Goal: Communication & Community: Answer question/provide support

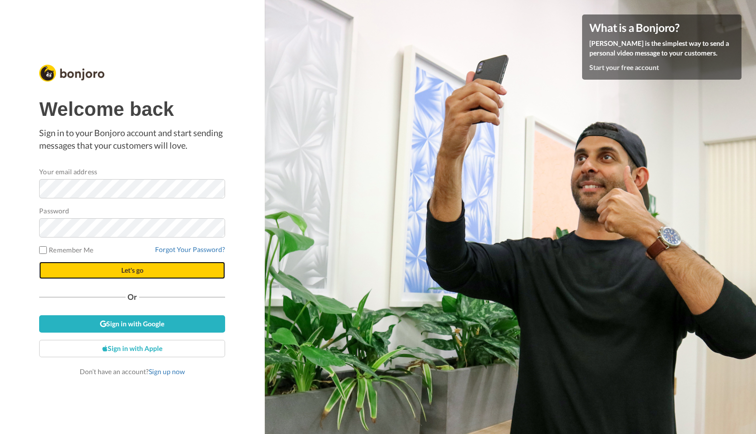
click at [149, 271] on button "Let's go" at bounding box center [132, 270] width 186 height 17
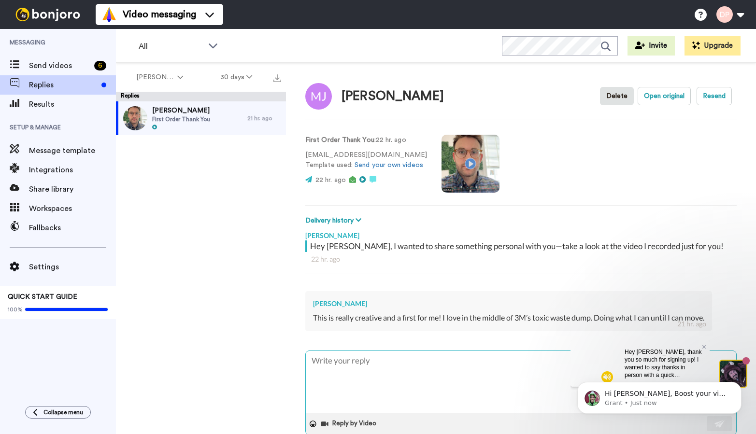
click at [369, 360] on textarea "To enrich screen reader interactions, please activate Accessibility in Grammarl…" at bounding box center [521, 382] width 430 height 62
click at [705, 344] on icon at bounding box center [704, 347] width 4 height 6
click at [486, 359] on textarea "To enrich screen reader interactions, please activate Accessibility in Grammarl…" at bounding box center [521, 382] width 430 height 62
type textarea "x"
type textarea "H"
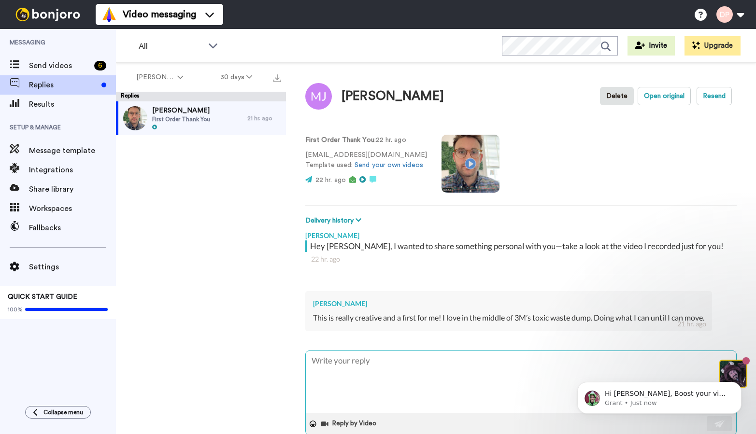
type textarea "x"
type textarea "Hi"
type textarea "x"
type textarea "Hi"
type textarea "x"
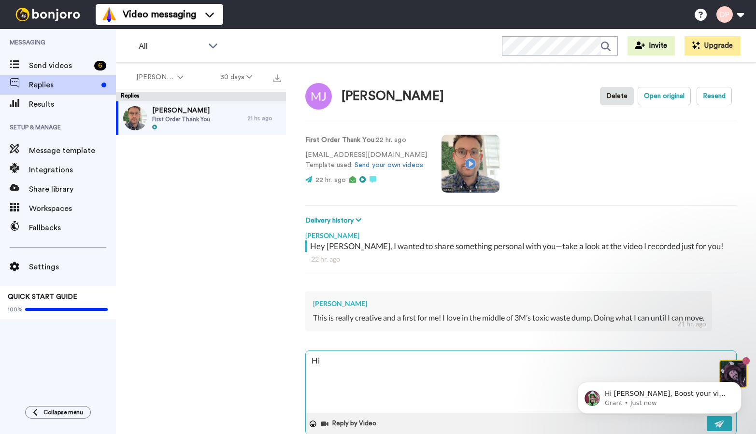
type textarea "Hi M"
type textarea "x"
type textarea "Hi Ma"
type textarea "x"
type textarea "Hi Mar"
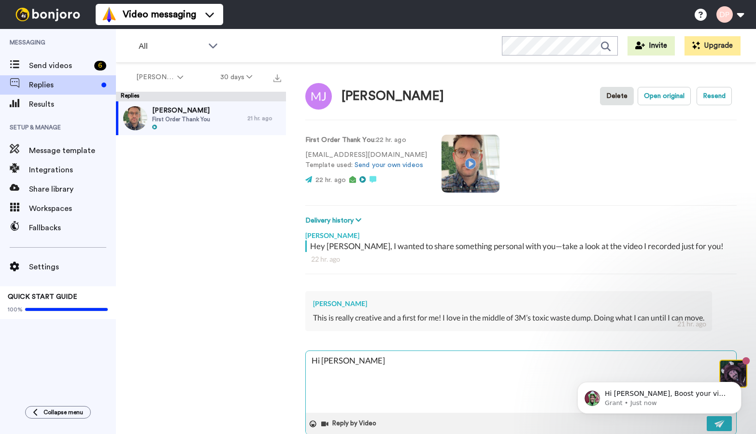
type textarea "x"
type textarea "Hi Mary"
type textarea "x"
type textarea "Hi Mary<"
type textarea "x"
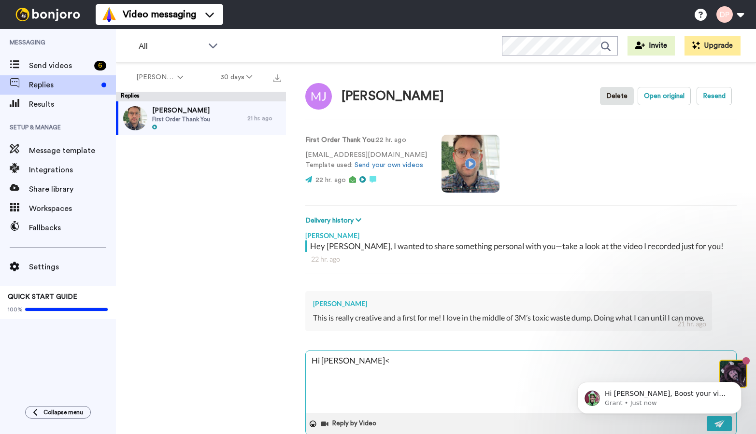
type textarea "Hi Mary<"
type textarea "x"
type textarea "Hi Mary<"
type textarea "x"
type textarea "Hi Mary"
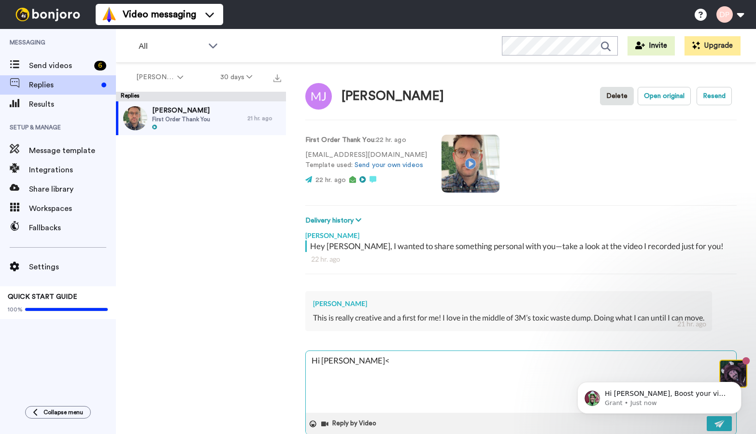
type textarea "x"
type textarea "Hi Mary,"
type textarea "x"
type textarea "Hi Mary,"
type textarea "x"
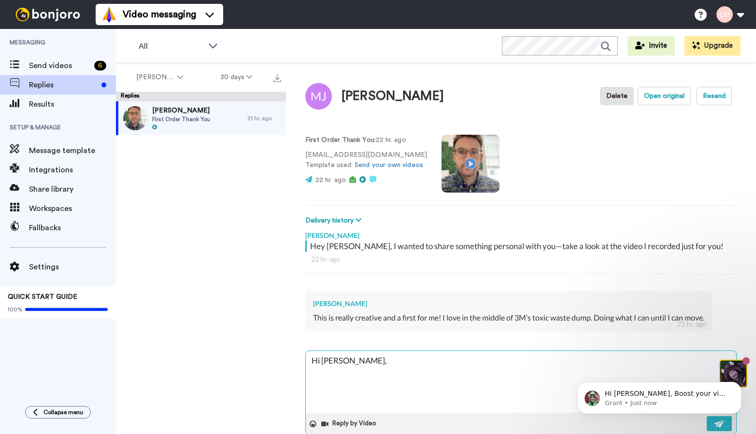
type textarea "Hi Mary,"
type textarea "x"
type textarea "Hi Mary, S"
type textarea "x"
type textarea "Hi Mary, So"
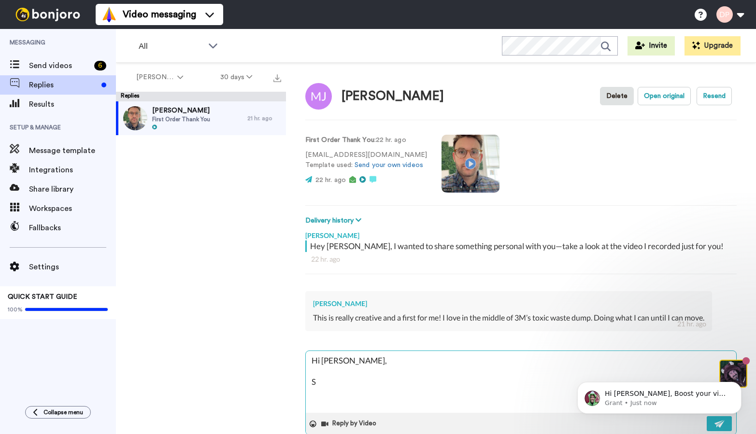
type textarea "x"
type textarea "Hi Mary, Sor"
type textarea "x"
type textarea "Hi Mary, Sorr"
type textarea "x"
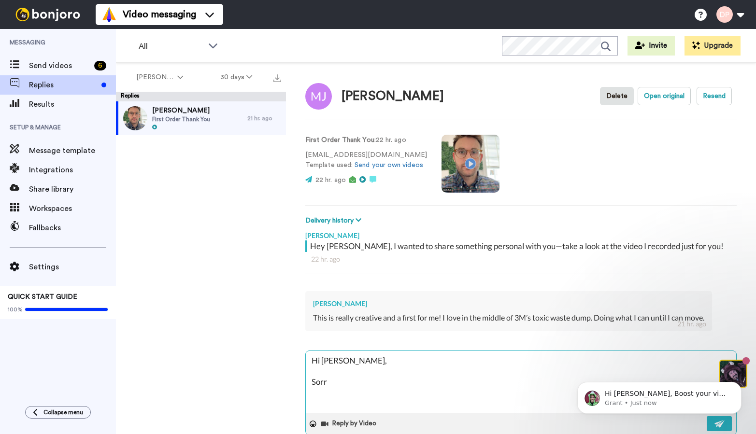
type textarea "Hi Mary, Sorry"
type textarea "x"
type textarea "Hi Mary, Sorry"
type textarea "x"
type textarea "Hi Mary, Sorry t"
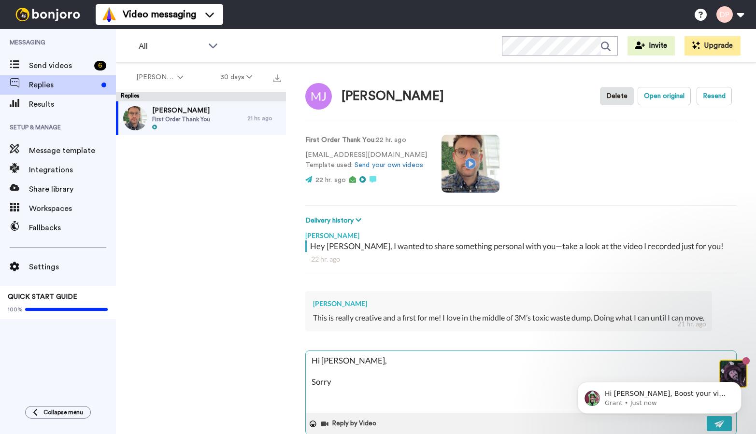
type textarea "x"
type textarea "Hi Mary, Sorry to"
type textarea "x"
type textarea "Hi Mary, Sorry to"
type textarea "x"
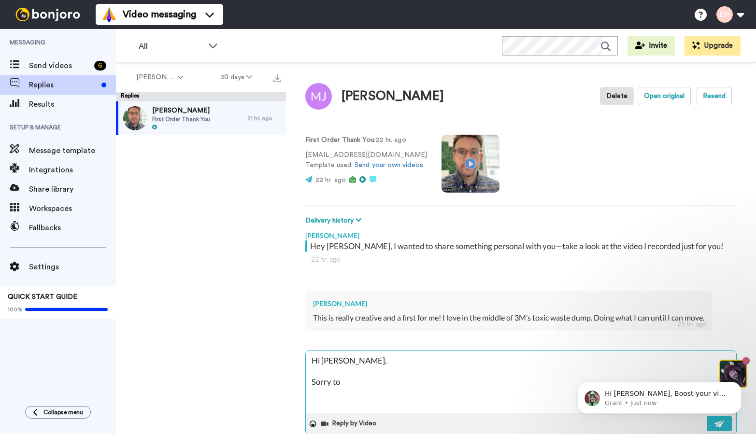
type textarea "Hi Mary, Sorry to h"
type textarea "x"
type textarea "Hi Mary, Sorry to he"
type textarea "x"
type textarea "Hi Mary, Sorry to hea"
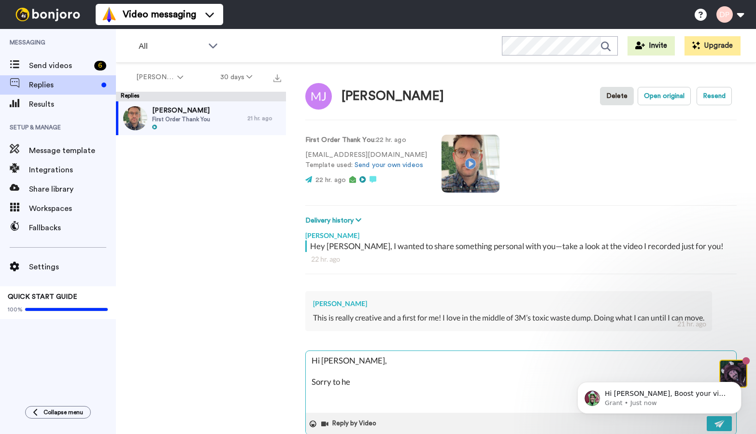
type textarea "x"
type textarea "Hi Mary, Sorry to hear"
type textarea "x"
type textarea "Hi Mary, Sorry to hear!"
type textarea "x"
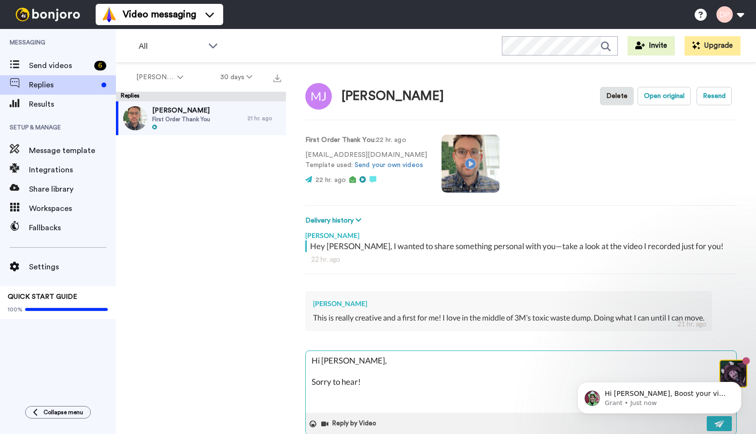
type textarea "Hi Mary, Sorry to hear!"
type textarea "x"
type textarea "Hi Mary, Sorry to hear! W"
type textarea "x"
type textarea "Hi Mary, Sorry to hear! WQ"
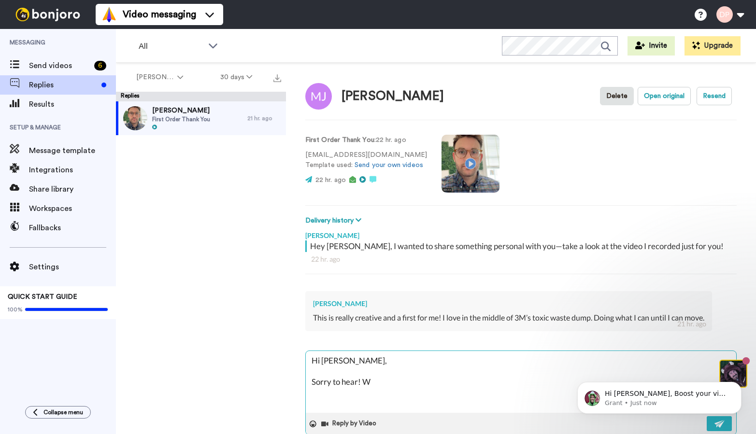
type textarea "x"
type textarea "Hi Mary, Sorry to hear! W"
type textarea "x"
type textarea "Hi Mary, Sorry to hear!"
type textarea "x"
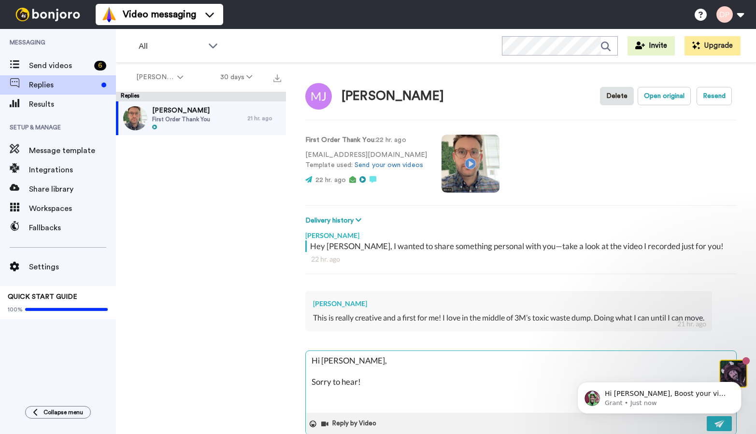
type textarea "Hi Mary, Sorry to hear! w"
type textarea "x"
type textarea "Hi Mary, Sorry to hear! we"
type textarea "x"
type textarea "Hi Mary, Sorry to hear! w"
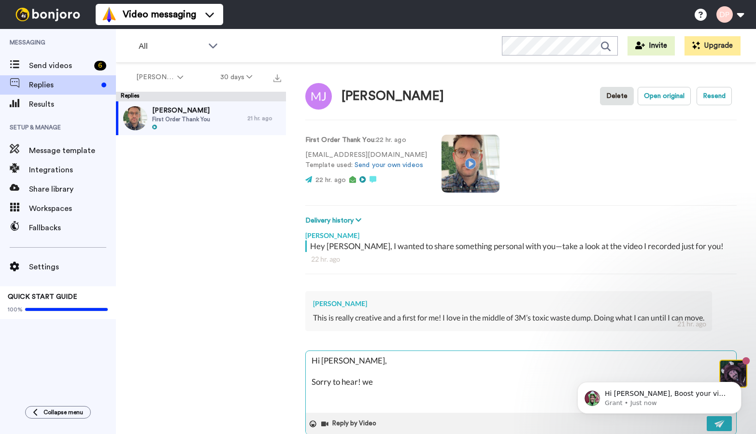
type textarea "x"
type textarea "Hi Mary, Sorry to hear!"
type textarea "x"
type textarea "Hi Mary, Sorry to hear! W"
type textarea "x"
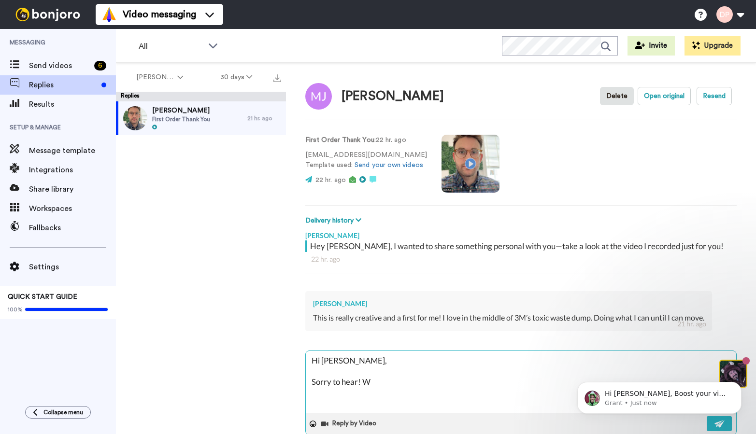
type textarea "Hi Mary, Sorry to hear! We"
type textarea "x"
type textarea "Hi Mary, Sorry to hear! We"
type textarea "x"
type textarea "Hi Mary, Sorry to hear! We a"
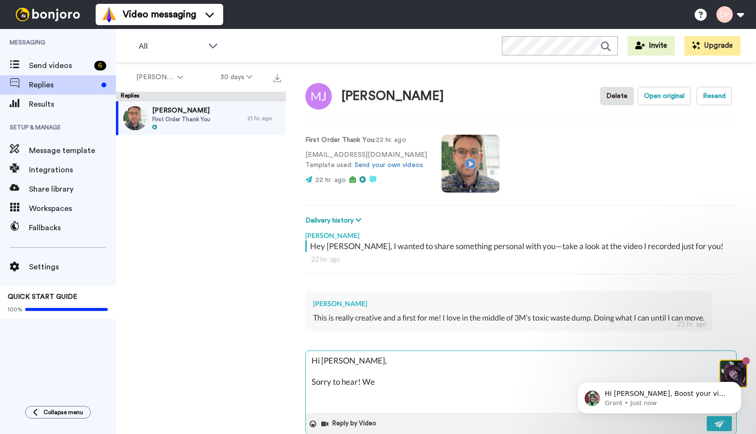
type textarea "x"
type textarea "Hi Mary, Sorry to hear! We ar"
type textarea "x"
type textarea "Hi Mary, Sorry to hear! We are"
type textarea "x"
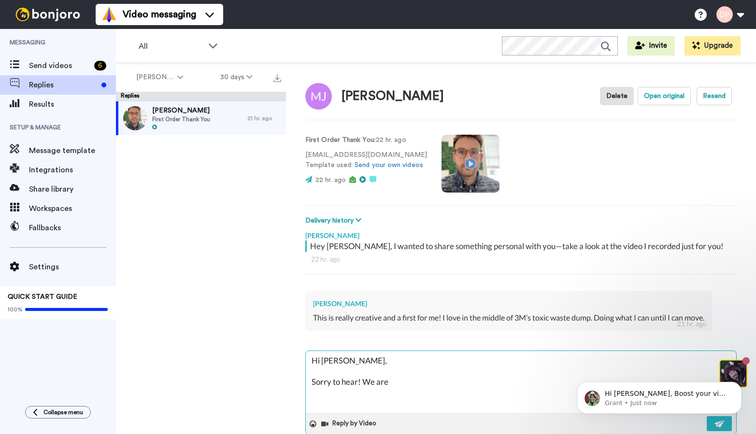
type textarea "Hi Mary, Sorry to hear! We are"
type textarea "x"
type textarea "Hi Mary, Sorry to hear! We are w"
type textarea "x"
type textarea "Hi Mary, Sorry to hear! We are wa"
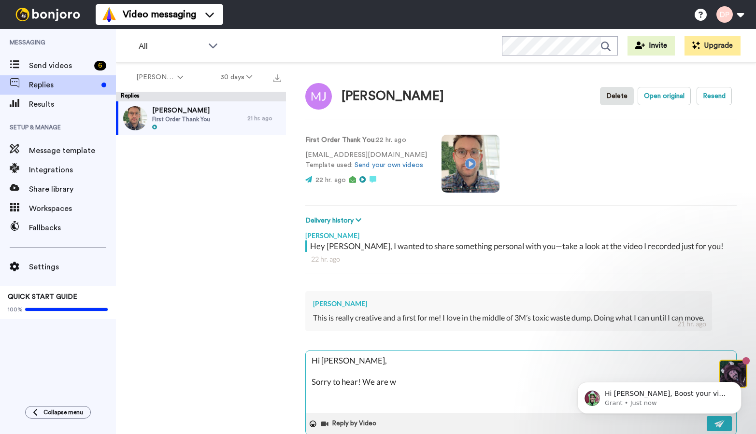
type textarea "x"
type textarea "Hi Mary, Sorry to hear! We are w"
type textarea "x"
type textarea "Hi Mary, Sorry to hear! We are wo"
type textarea "x"
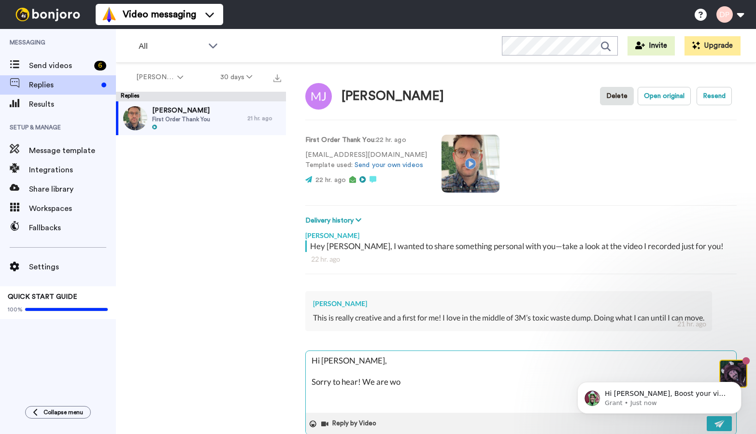
type textarea "Hi Mary, Sorry to hear! We are wor"
type textarea "x"
type textarea "Hi Mary, Sorry to hear! We are work"
type textarea "x"
type textarea "Hi Mary, Sorry to hear! We are worki"
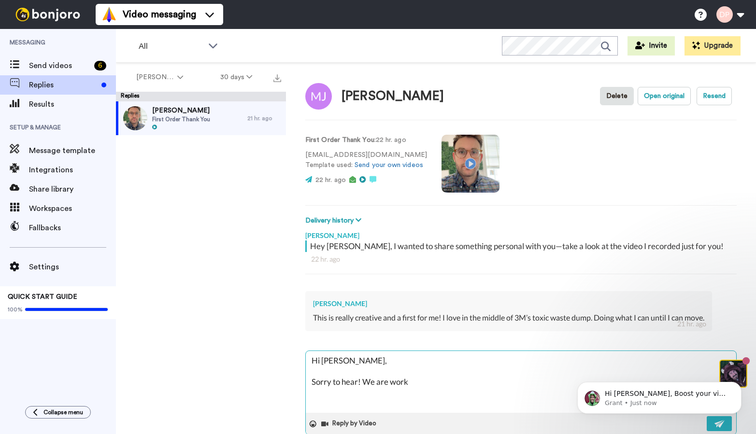
type textarea "x"
type textarea "Hi Mary, Sorry to hear! We are workin"
type textarea "x"
type textarea "Hi Mary, Sorry to hear! We are working"
type textarea "x"
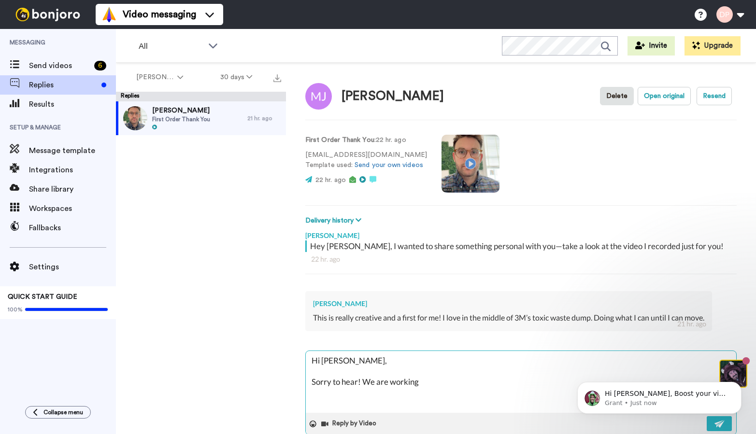
type textarea "Hi Mary, Sorry to hear! We are working"
type textarea "x"
type textarea "Hi Mary, Sorry to hear! We are working o"
type textarea "x"
type textarea "Hi Mary, Sorry to hear! We are working on"
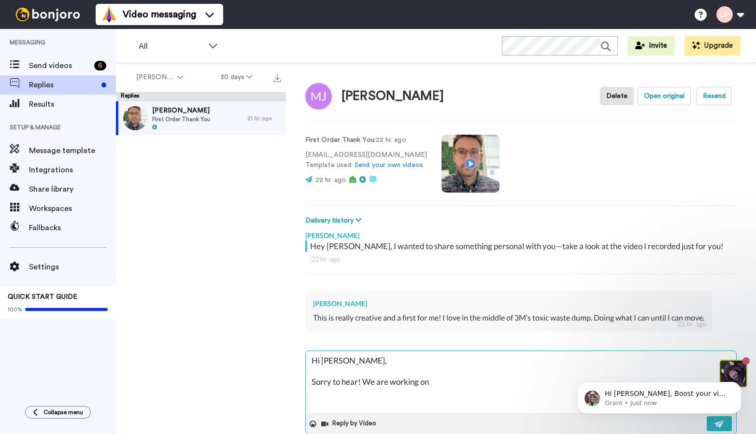
type textarea "x"
type textarea "Hi Mary, Sorry to hear! We are working on"
type textarea "x"
type textarea "Hi Mary, Sorry to hear! We are working on m"
type textarea "x"
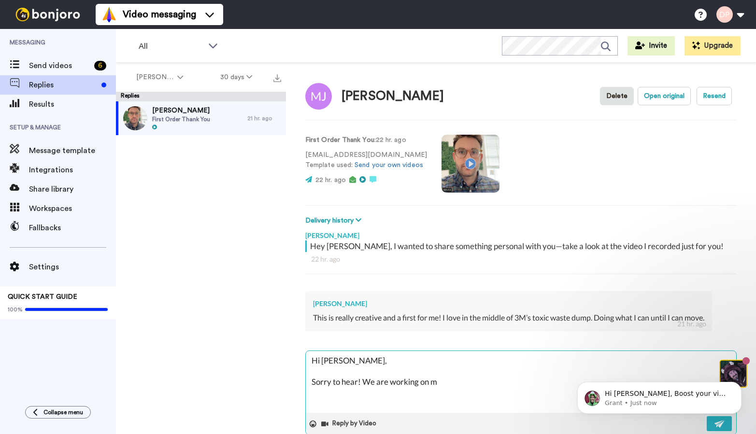
type textarea "Hi Mary, Sorry to hear! We are working on mo"
type textarea "x"
type textarea "Hi Mary, Sorry to hear! We are working on mor"
type textarea "x"
type textarea "Hi Mary, Sorry to hear! We are working on more"
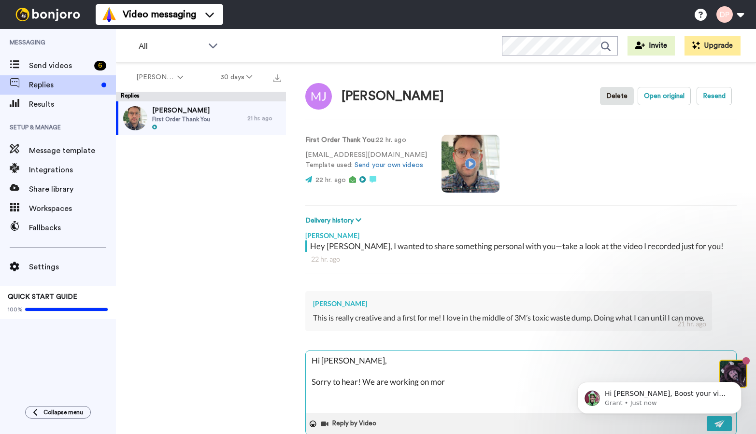
type textarea "x"
type textarea "Hi Mary, Sorry to hear! We are working on more"
type textarea "x"
type textarea "Hi Mary, Sorry to hear! We are working on more f"
type textarea "x"
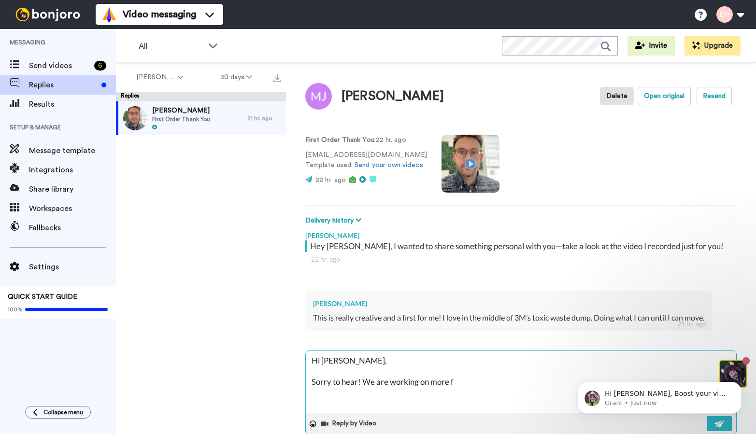
type textarea "Hi Mary, Sorry to hear! We are working on more fo"
type textarea "x"
type textarea "Hi Mary, Sorry to hear! We are working on more for"
type textarea "x"
type textarea "Hi Mary, Sorry to hear! We are working on more form"
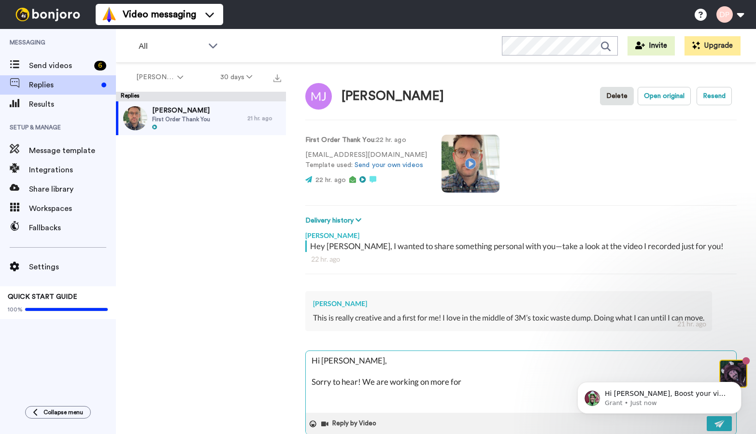
type textarea "x"
type textarea "Hi Mary, Sorry to hear! We are working on more formi"
type textarea "x"
type textarea "Hi Mary, Sorry to hear! We are working on more formila"
type textarea "x"
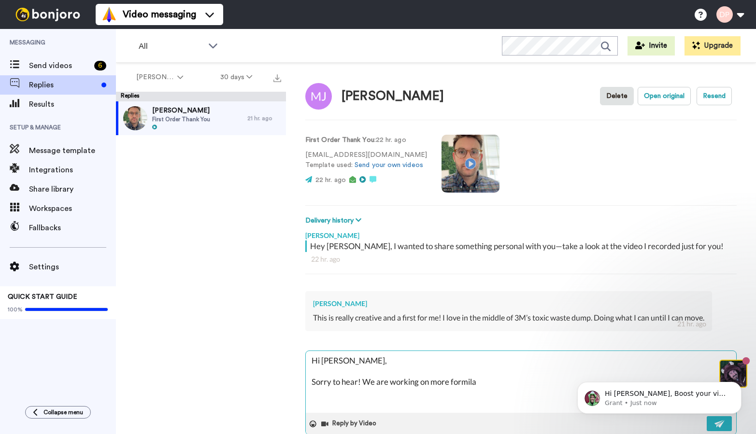
type textarea "Hi Mary, Sorry to hear! We are working on more formila"
type textarea "x"
type textarea "Hi Mary, Sorry to hear! We are working on more formila t"
type textarea "x"
type textarea "Hi Mary, Sorry to hear! We are working on more formila to"
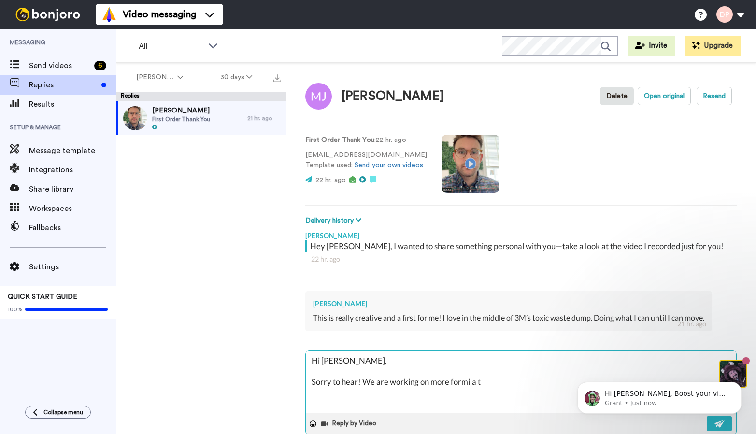
type textarea "x"
type textarea "Hi Mary, Sorry to hear! We are working on more formila t"
type textarea "x"
type textarea "Hi Mary, Sorry to hear! We are working on more formila"
type textarea "x"
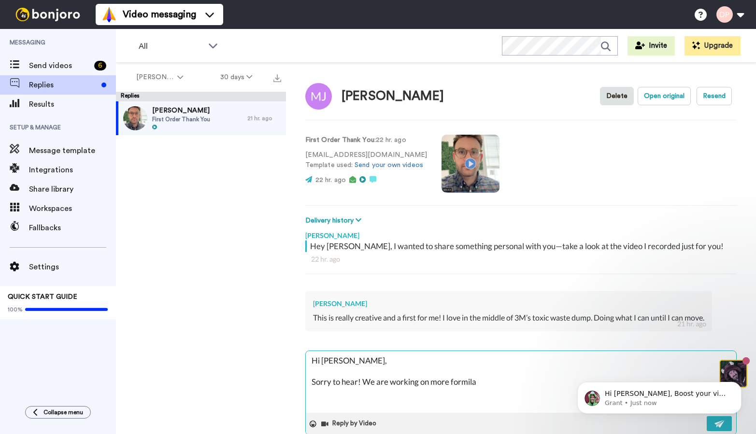
type textarea "Hi Mary, Sorry to hear! We are working on more formila"
type textarea "x"
type textarea "Hi Mary, Sorry to hear! We are working on more formil"
type textarea "x"
type textarea "Hi Mary, Sorry to hear! We are working on more formi"
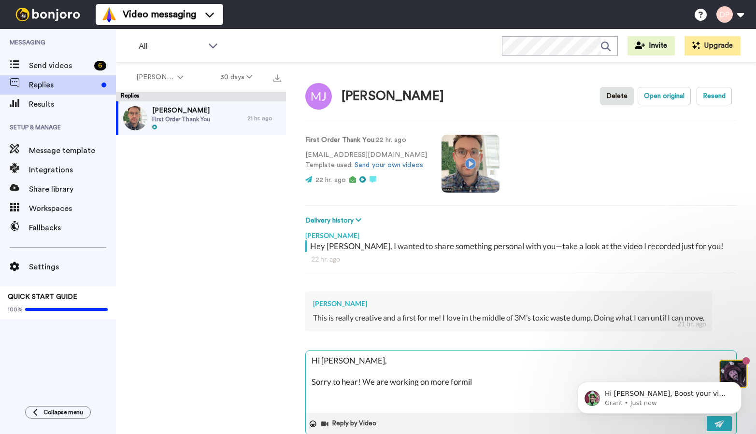
type textarea "x"
type textarea "Hi Mary, Sorry to hear! We are working on more form"
type textarea "x"
type textarea "Hi Mary, Sorry to hear! We are working on more formu"
type textarea "x"
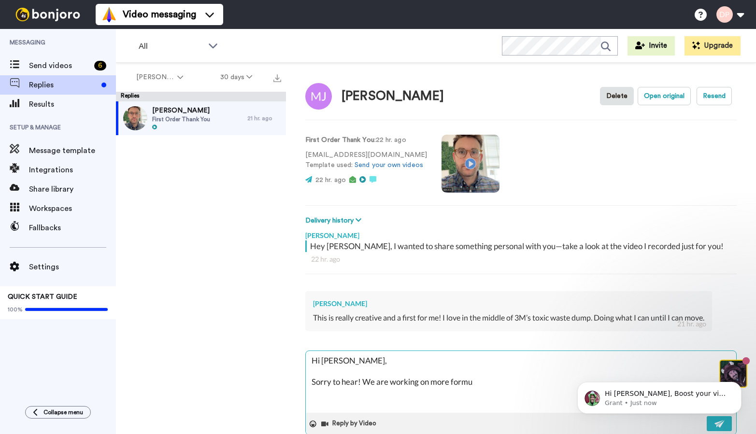
type textarea "Hi Mary, Sorry to hear! We are working on more formul"
type textarea "x"
type textarea "Hi Mary, Sorry to hear! We are working on more formula"
type textarea "x"
type textarea "Hi Mary, Sorry to hear! We are working on more formulas"
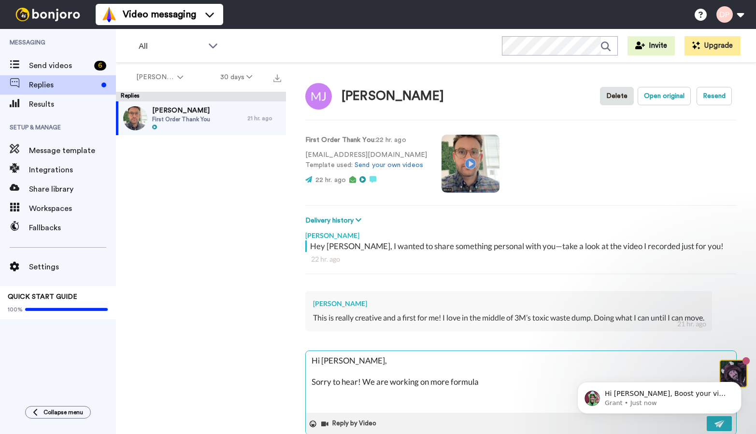
type textarea "x"
type textarea "Hi Mary, Sorry to hear! We are working on more formulas"
type textarea "x"
type textarea "Hi Mary, Sorry to hear! We are working on more formulas t"
type textarea "x"
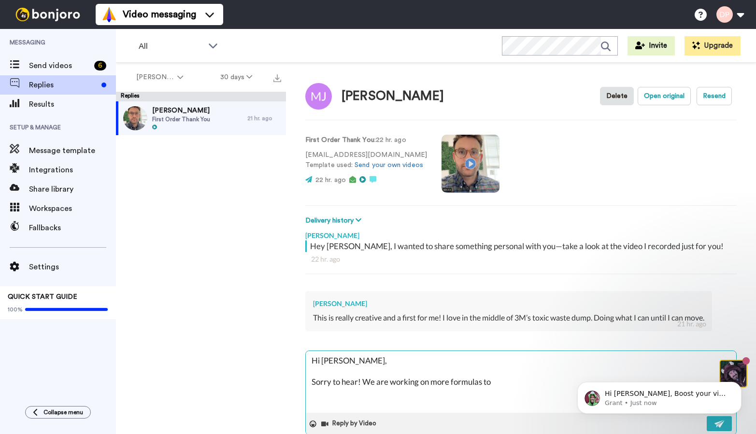
type textarea "Hi Mary, Sorry to hear! We are working on more formulas to"
type textarea "x"
type textarea "Hi Mary, Sorry to hear! We are working on more formulas to h"
type textarea "x"
type textarea "Hi Mary, Sorry to hear! We are working on more formulas to he"
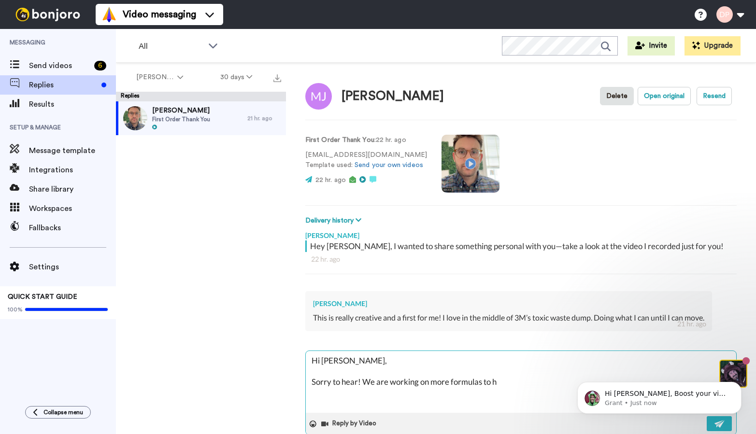
type textarea "x"
type textarea "Hi Mary, Sorry to hear! We are working on more formulas to hel"
type textarea "x"
type textarea "Hi Mary, Sorry to hear! We are working on more formulas to help"
type textarea "x"
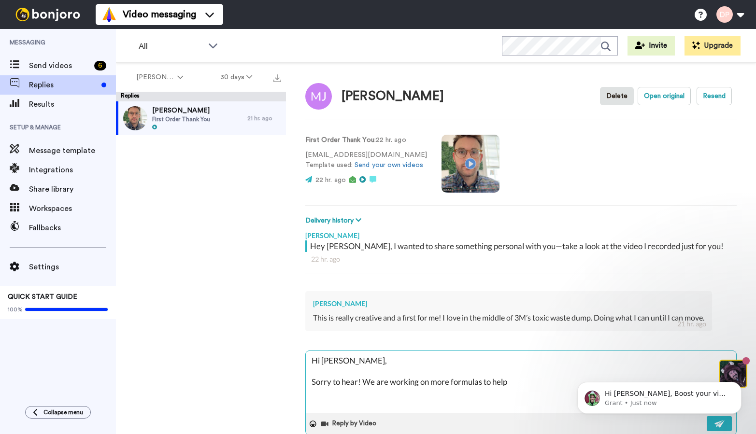
type textarea "Hi Mary, Sorry to hear! We are working on more formulas to help"
type textarea "x"
type textarea "Hi Mary, Sorry to hear! We are working on more formulas to help w"
type textarea "x"
type textarea "Hi Mary, Sorry to hear! We are working on more formulas to help wi"
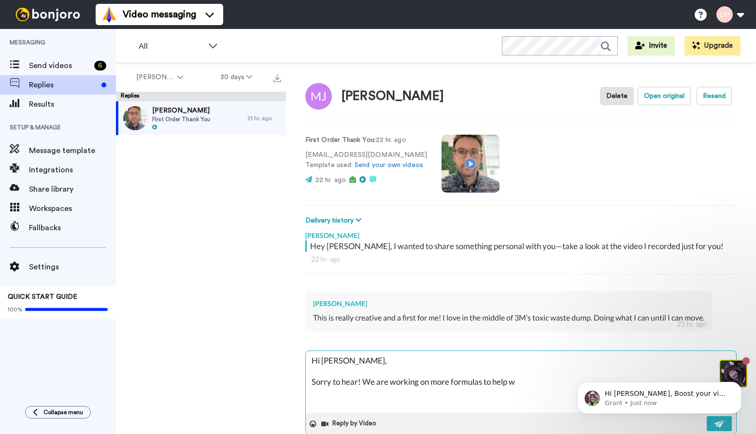
type textarea "x"
type textarea "Hi Mary, Sorry to hear! We are working on more formulas to help wit"
type textarea "x"
type textarea "Hi Mary, Sorry to hear! We are working on more formulas to help with"
type textarea "x"
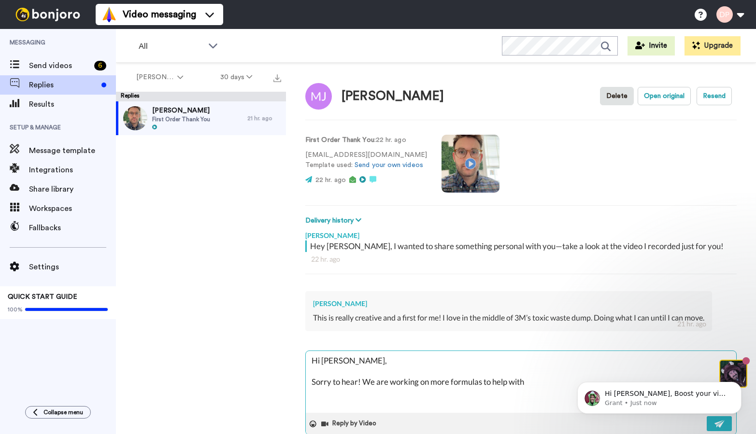
type textarea "Hi Mary, Sorry to hear! We are working on more formulas to help with"
type textarea "x"
type textarea "Hi Mary, Sorry to hear! We are working on more formulas to help with t"
type textarea "x"
type textarea "Hi Mary, Sorry to hear! We are working on more formulas to help with to"
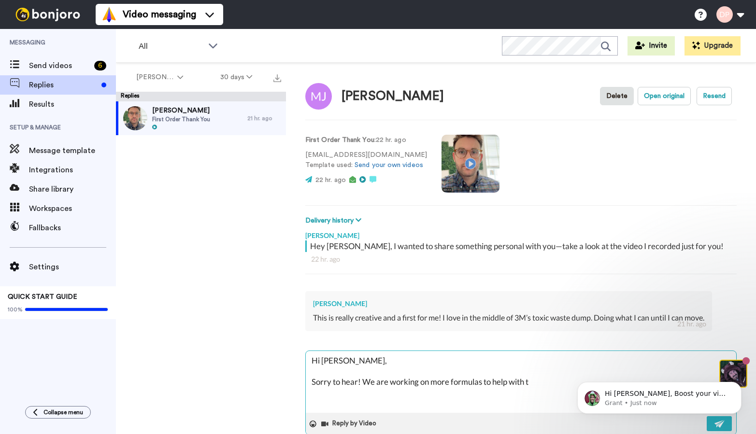
type textarea "x"
type textarea "Hi Mary, Sorry to hear! We are working on more formulas to help with tox"
type textarea "x"
type textarea "Hi Mary, Sorry to hear! We are working on more formulas to help with toxi"
type textarea "x"
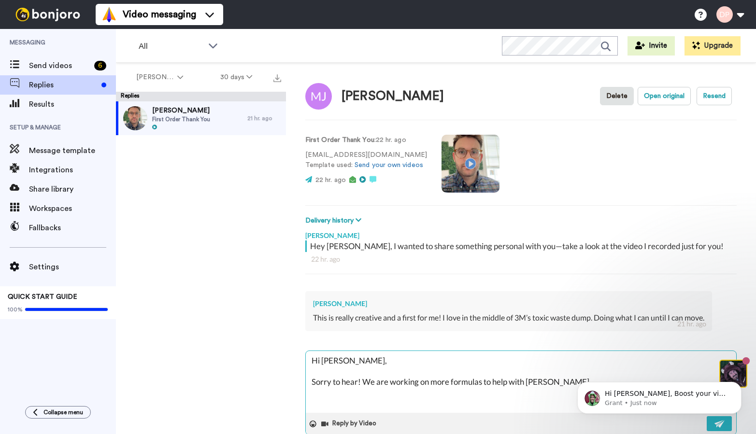
type textarea "Hi Mary, Sorry to hear! We are working on more formulas to help with toxin"
type textarea "x"
type textarea "Hi Mary, Sorry to hear! We are working on more formulas to help with toxin"
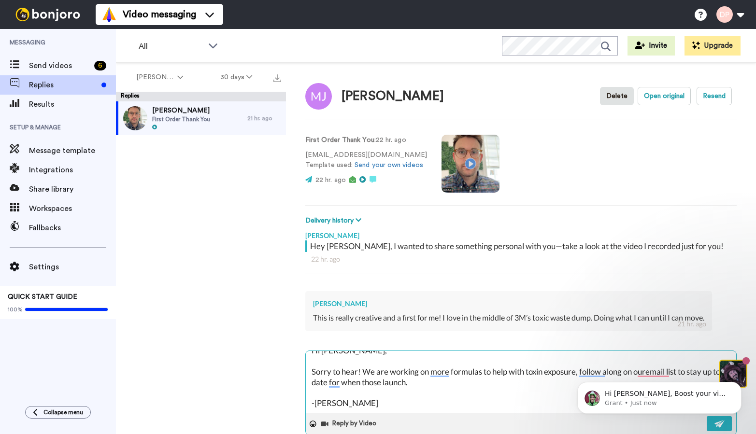
scroll to position [10, 0]
click at [645, 372] on body "Hi Daniel, Boost your view rates with automatic re-sends of unviewed messages! …" at bounding box center [660, 396] width 186 height 60
click at [641, 373] on body "Hi Daniel, Boost your view rates with automatic re-sends of unviewed messages! …" at bounding box center [660, 396] width 186 height 60
click at [651, 371] on body "Hi Daniel, Boost your view rates with automatic re-sends of unviewed messages! …" at bounding box center [660, 396] width 186 height 60
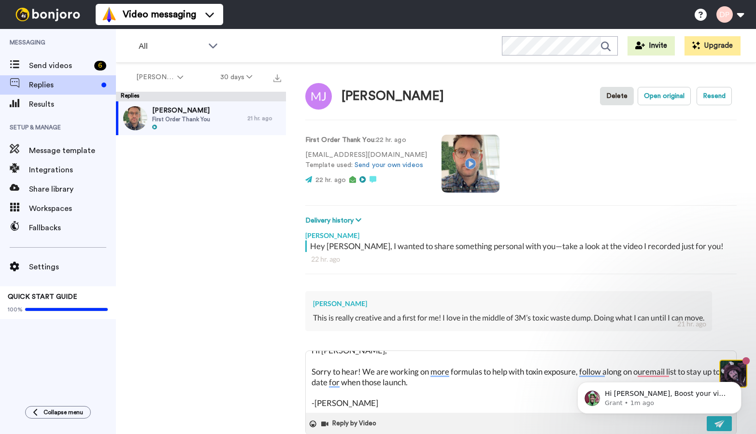
click at [651, 371] on body "Hi Daniel, Boost your view rates with automatic re-sends of unviewed messages! …" at bounding box center [660, 396] width 186 height 60
click at [739, 386] on icon "Dismiss notification" at bounding box center [738, 384] width 5 height 5
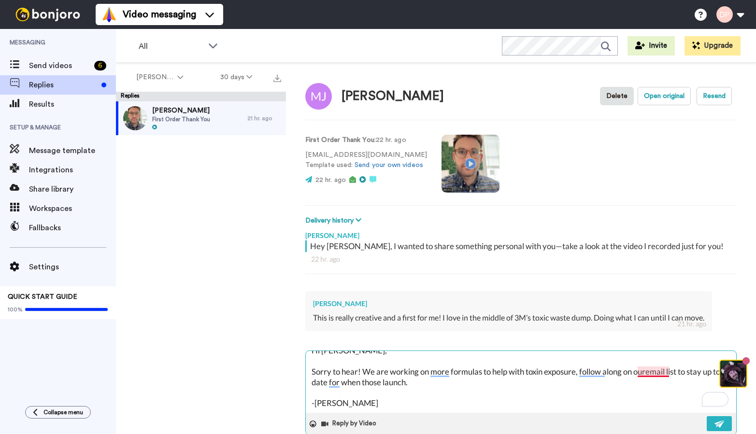
click at [658, 373] on textarea "Hi Mary, Sorry to hear! We are working on more formulas to help with toxin expo…" at bounding box center [521, 382] width 430 height 62
click at [471, 386] on textarea "Hi Mary, Sorry to hear! We are working on more formulas to help with toxin expo…" at bounding box center [521, 382] width 430 height 62
click at [720, 421] on img at bounding box center [720, 424] width 11 height 8
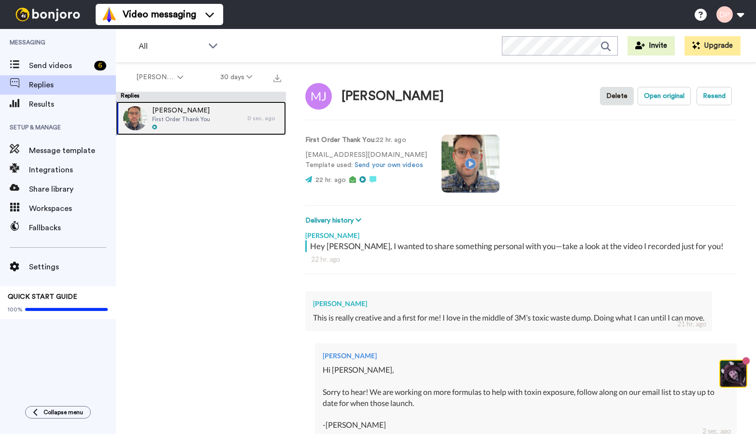
click at [159, 113] on span "[PERSON_NAME]" at bounding box center [181, 111] width 58 height 10
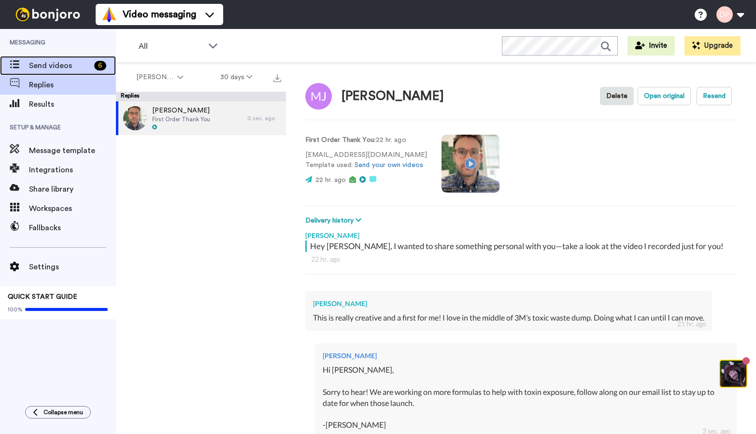
click at [52, 68] on span "Send videos" at bounding box center [59, 66] width 61 height 12
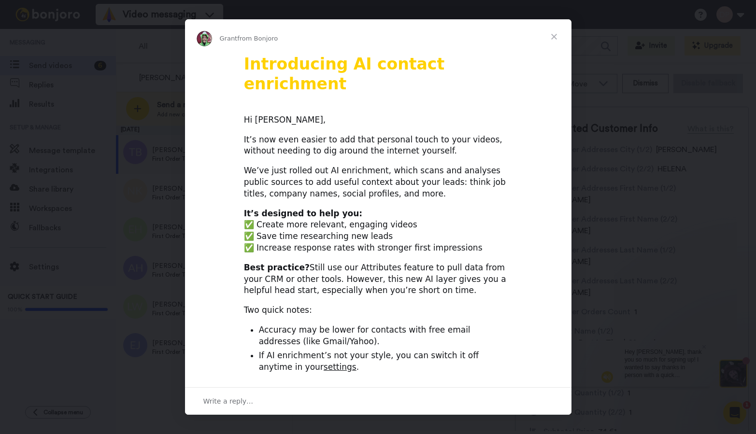
click at [553, 35] on span "Close" at bounding box center [554, 36] width 35 height 35
